Goal: Find specific page/section: Find specific page/section

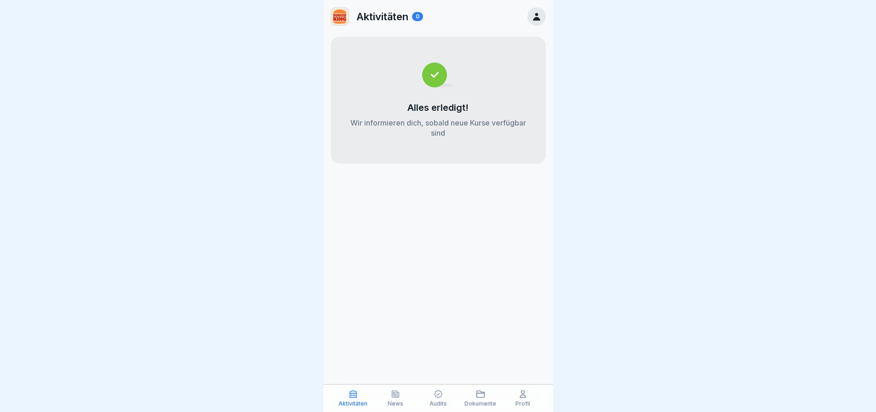
click at [476, 382] on div "Aktivitäten 0 Alles erledigt! Wir informieren dich, sobald neue Kurse verfügbar…" at bounding box center [438, 206] width 230 height 412
click at [484, 393] on icon at bounding box center [480, 394] width 9 height 9
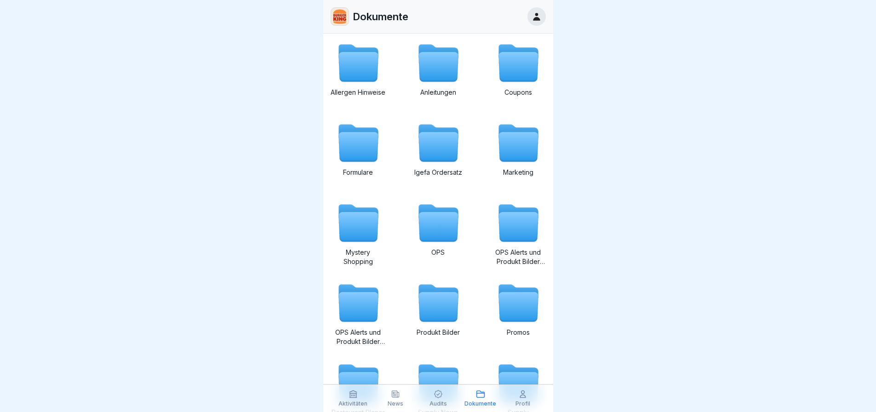
click at [407, 397] on div "News" at bounding box center [396, 398] width 38 height 17
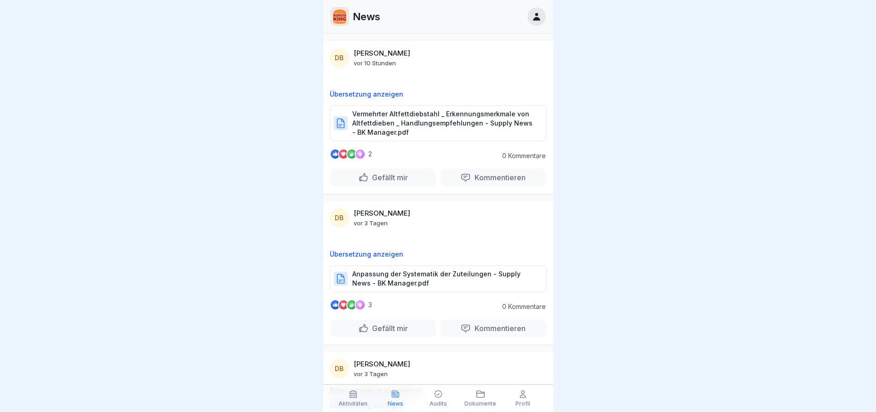
click at [398, 395] on icon at bounding box center [395, 394] width 9 height 9
click at [518, 401] on p "Profil" at bounding box center [523, 404] width 15 height 6
click at [528, 402] on p "Profil" at bounding box center [523, 404] width 15 height 6
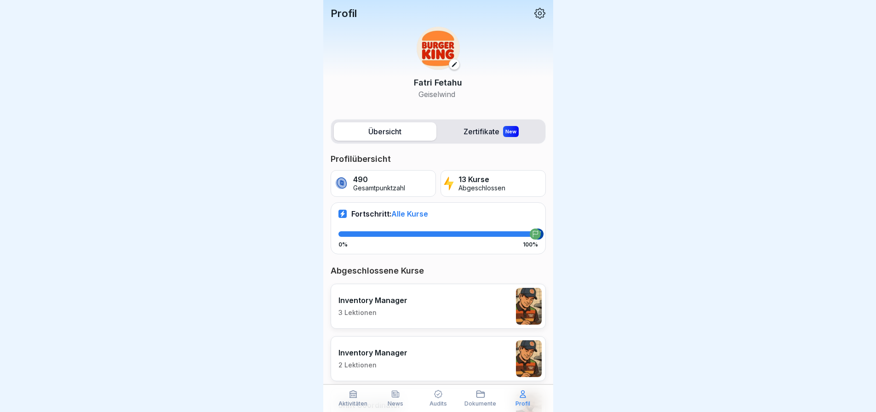
click at [421, 97] on p "Geiselwind" at bounding box center [438, 94] width 48 height 11
click at [424, 82] on p "[PERSON_NAME]" at bounding box center [438, 82] width 48 height 12
